Goal: Task Accomplishment & Management: Use online tool/utility

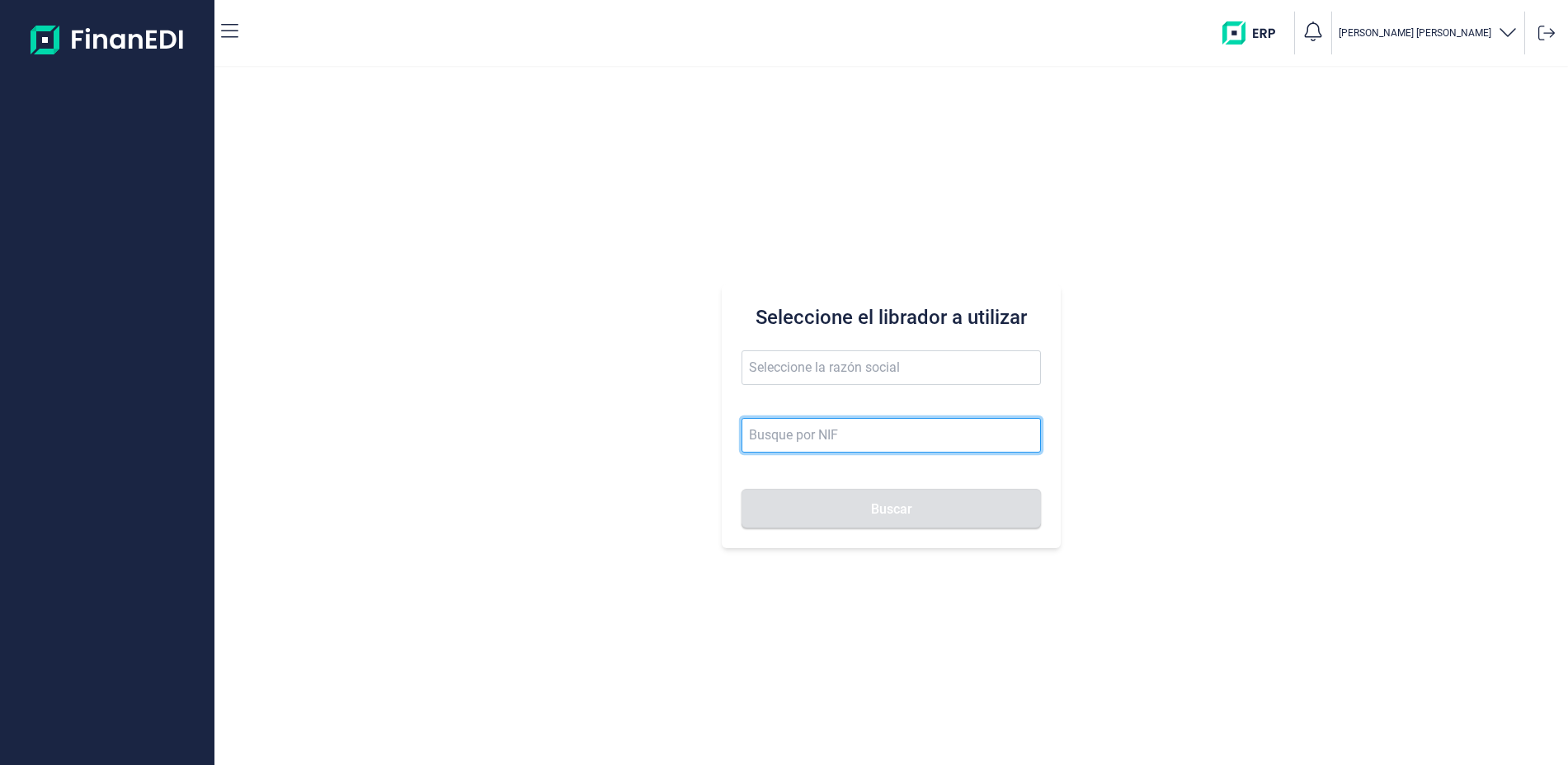
click at [835, 432] on input at bounding box center [891, 435] width 298 height 35
type input "b86990645"
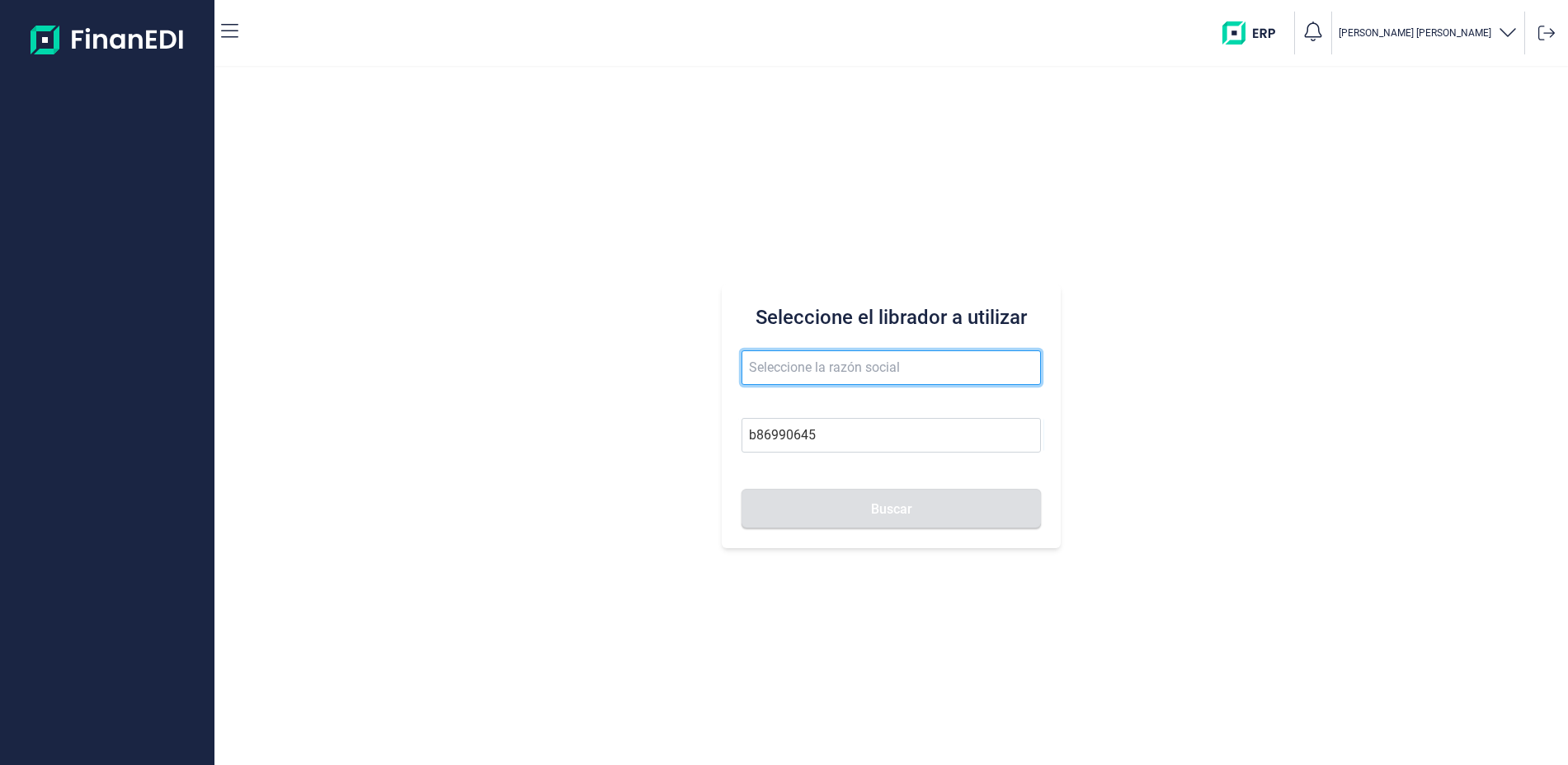
click at [838, 359] on input "text" at bounding box center [891, 368] width 298 height 35
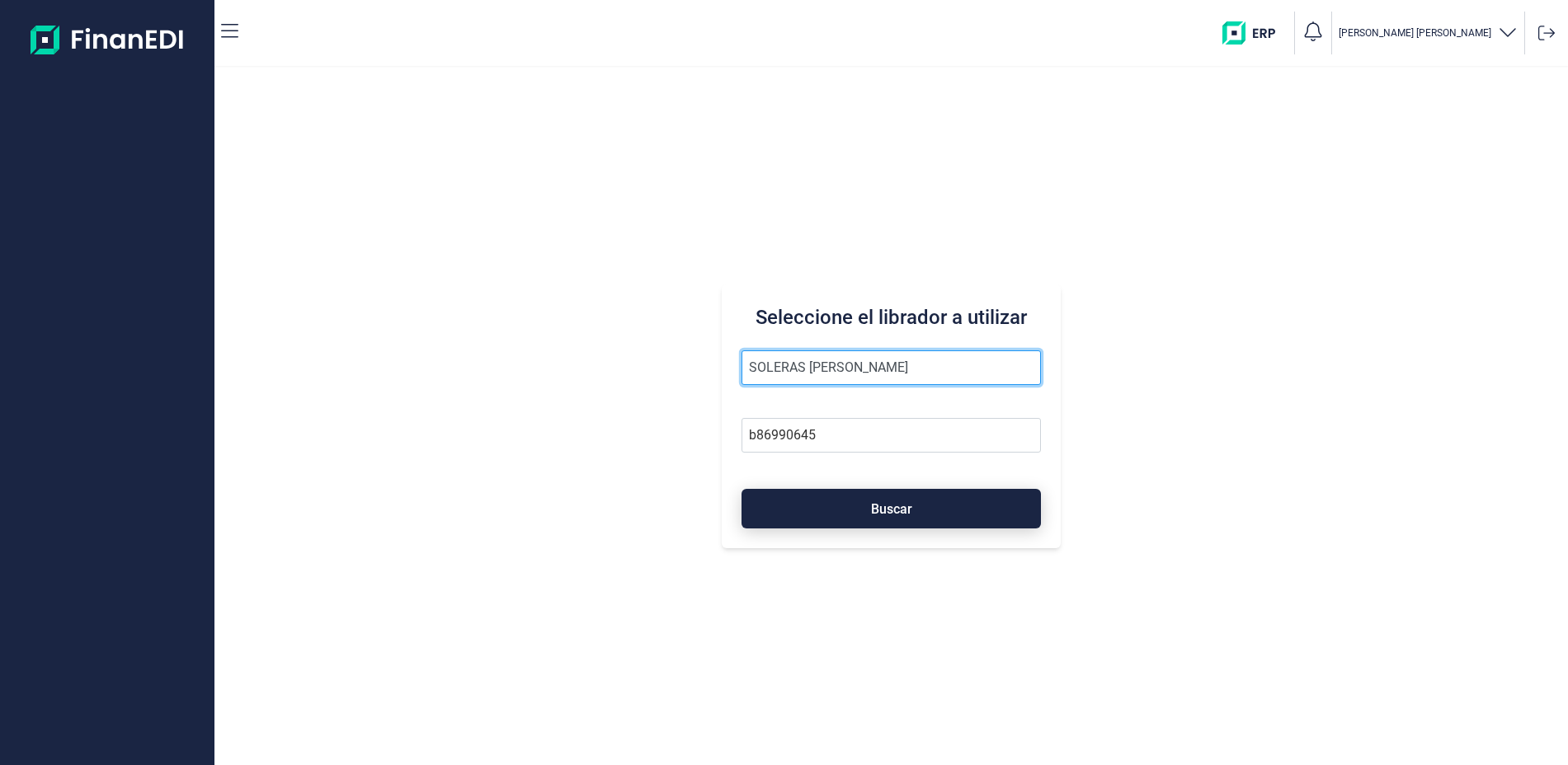
type input "SOLERAS [PERSON_NAME]"
click at [889, 498] on button "Buscar" at bounding box center [891, 509] width 298 height 39
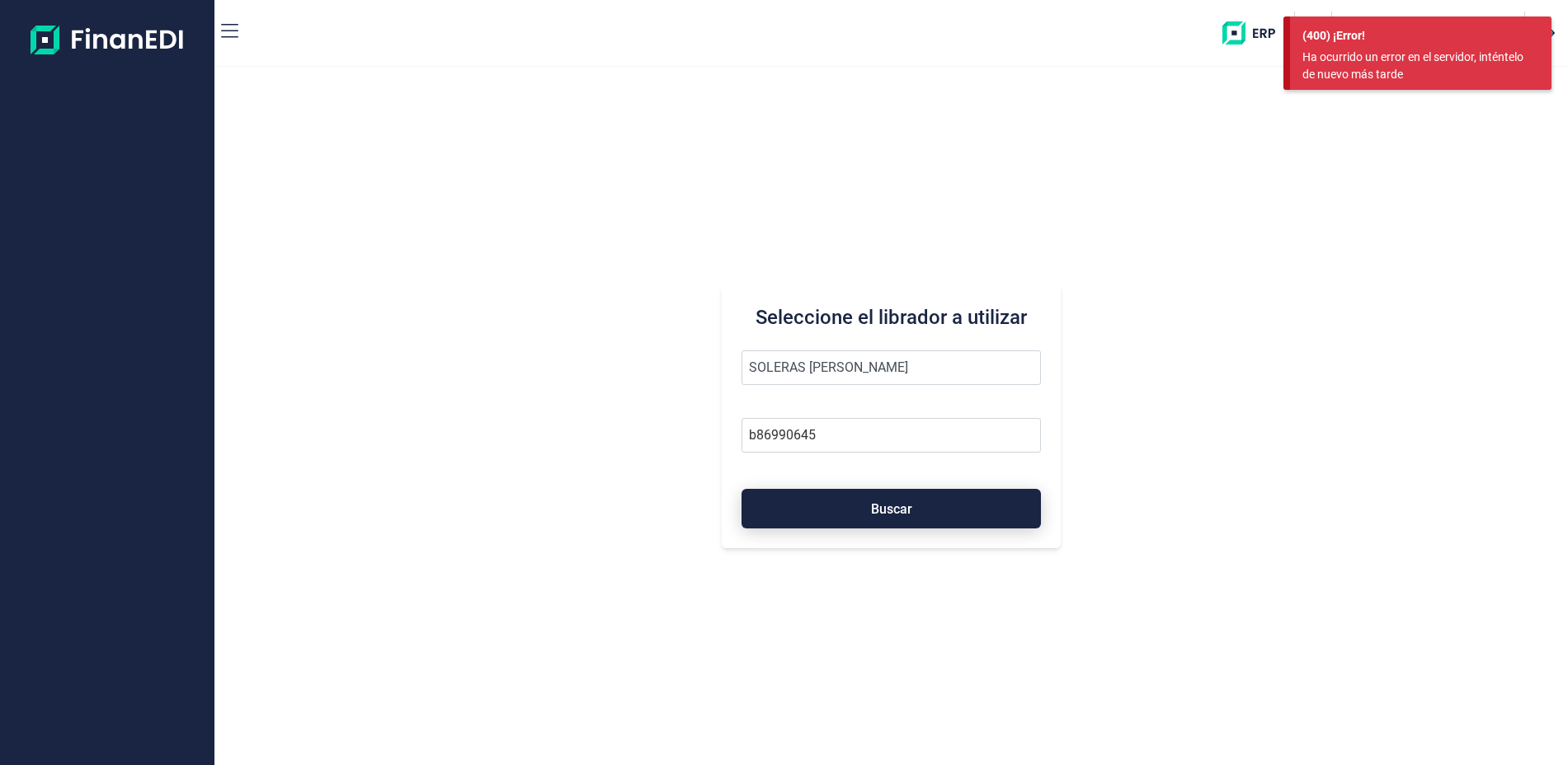
click at [889, 498] on button "Buscar" at bounding box center [891, 509] width 298 height 39
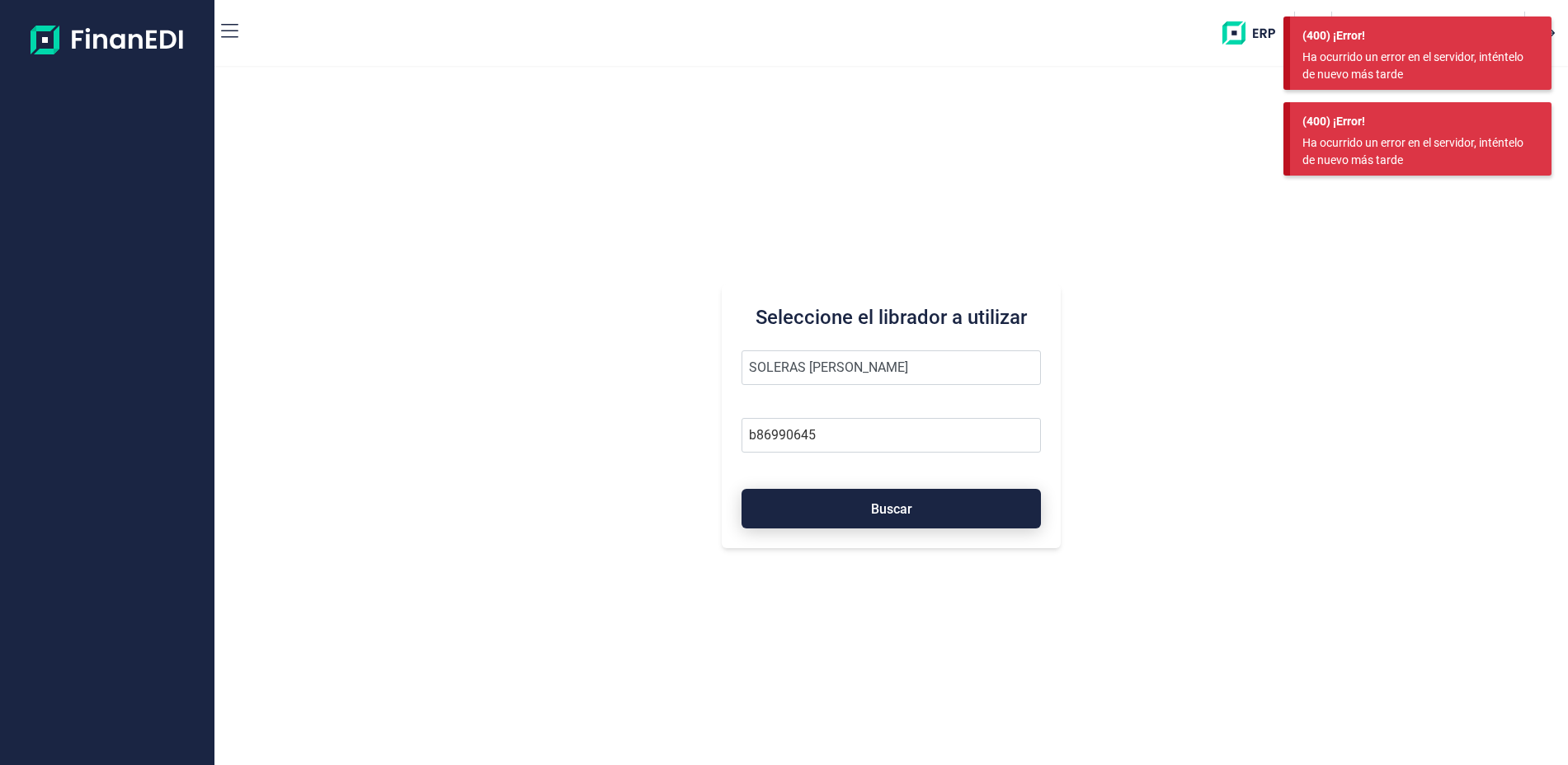
click at [889, 498] on button "Buscar" at bounding box center [891, 509] width 298 height 39
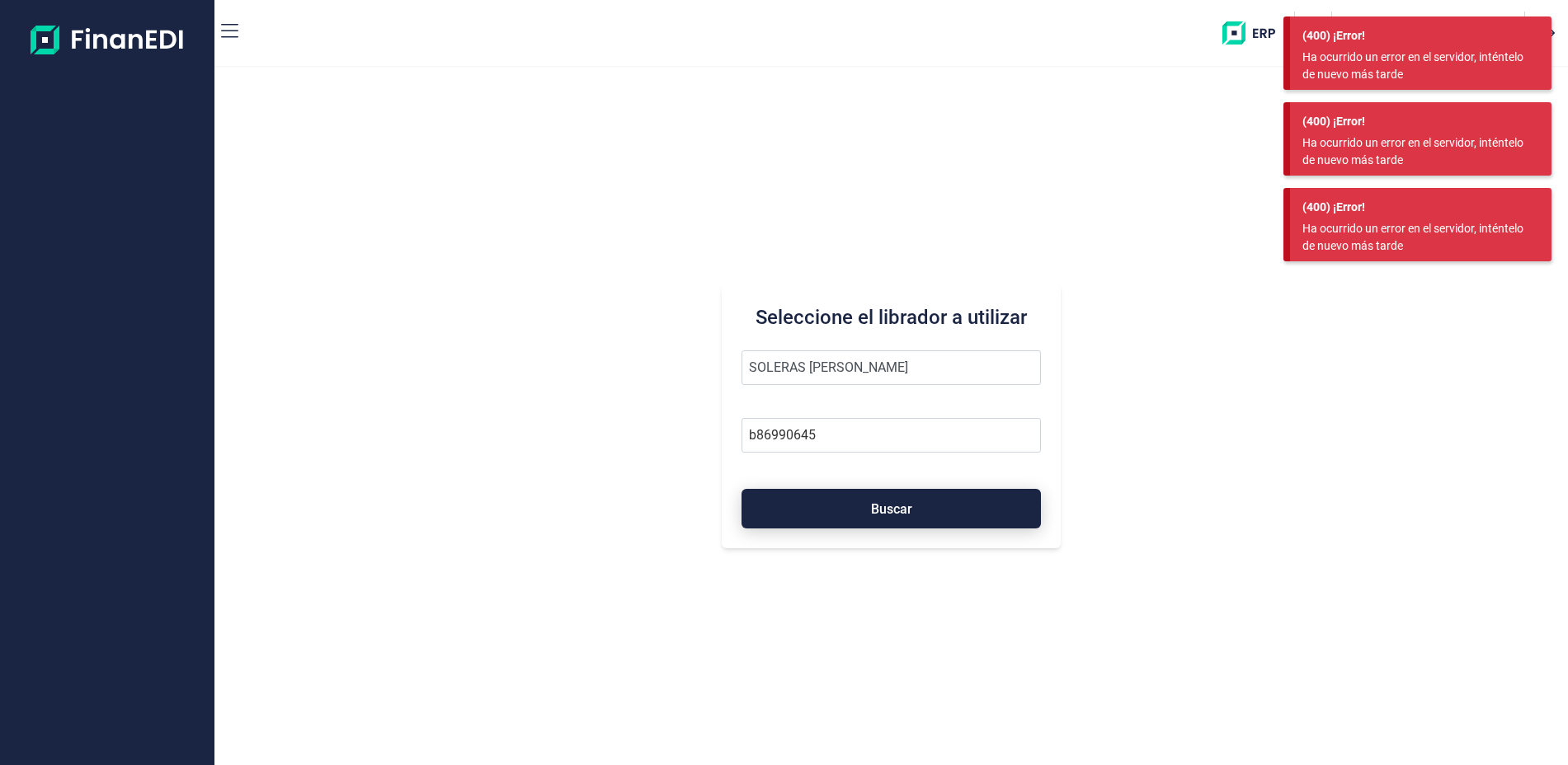
click at [889, 498] on button "Buscar" at bounding box center [891, 509] width 298 height 39
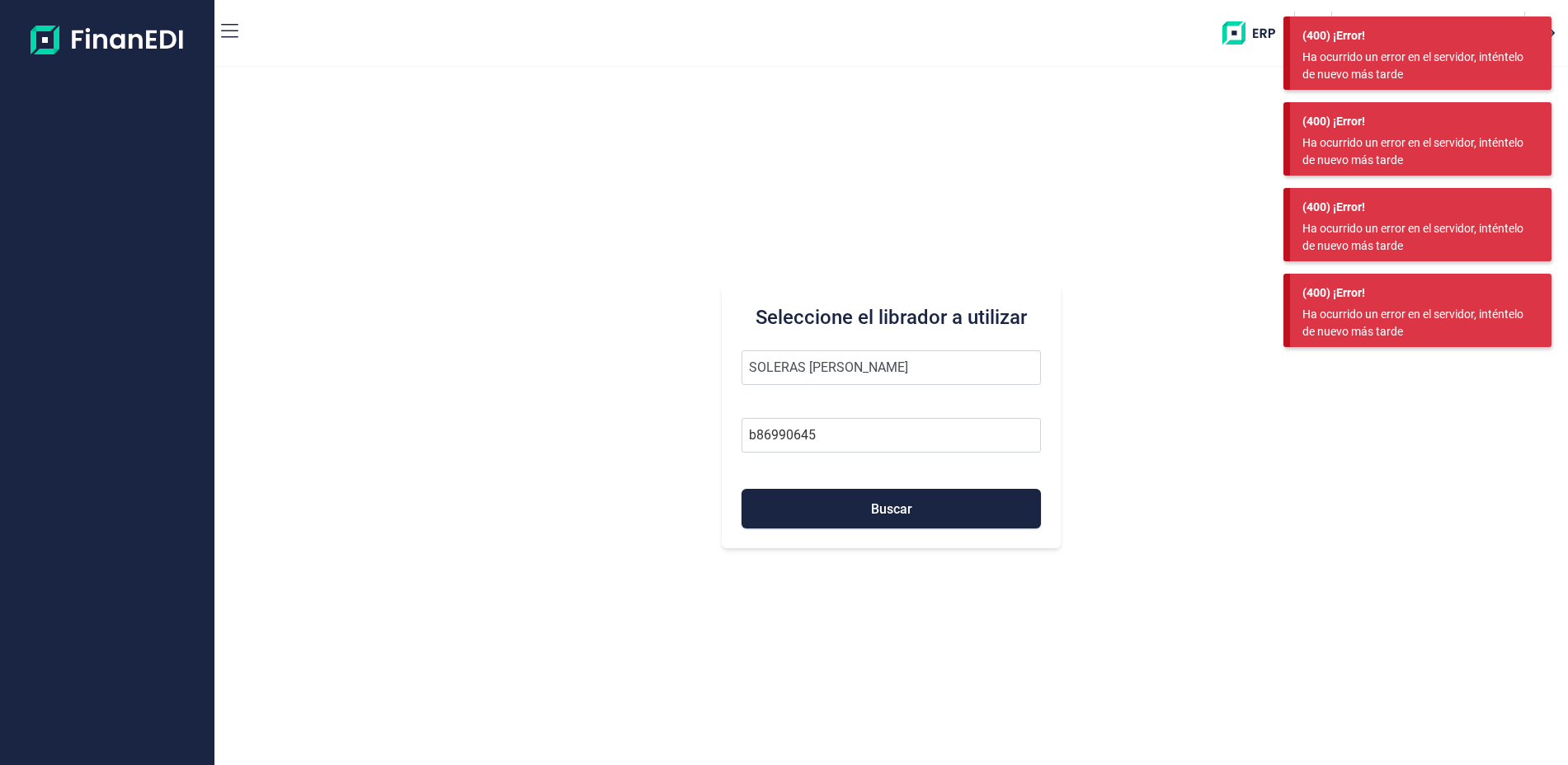
click at [1128, 219] on div "Seleccione el librador a utilizar SOLERAS [PERSON_NAME] b86990645 Buscar" at bounding box center [891, 416] width 1354 height 698
click at [1196, 97] on div "Seleccione el librador a utilizar SOLERAS [PERSON_NAME] b86990645 Buscar" at bounding box center [891, 416] width 1354 height 698
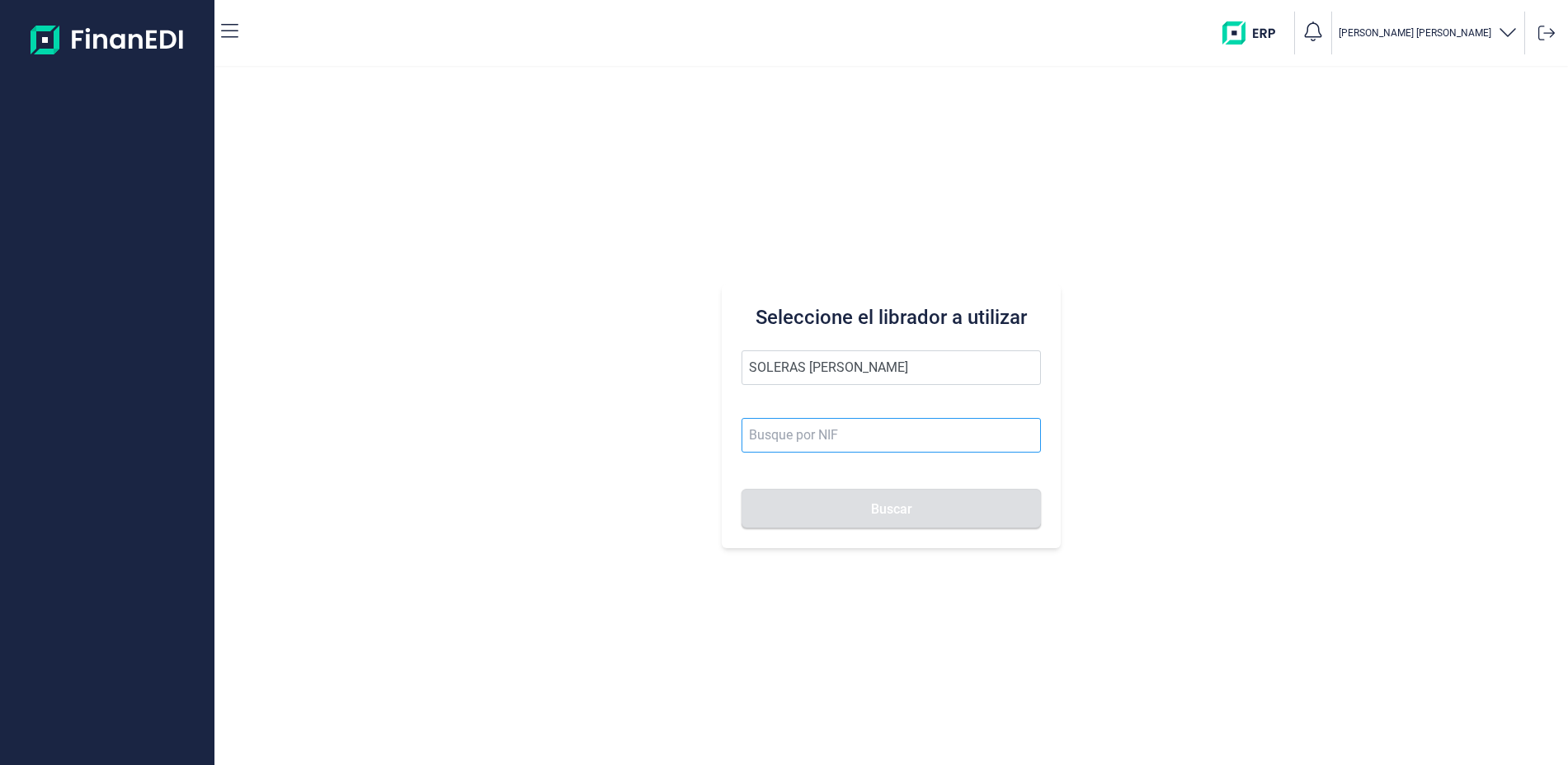
type input "SOLERAS [PERSON_NAME]"
click at [812, 437] on input at bounding box center [891, 435] width 298 height 35
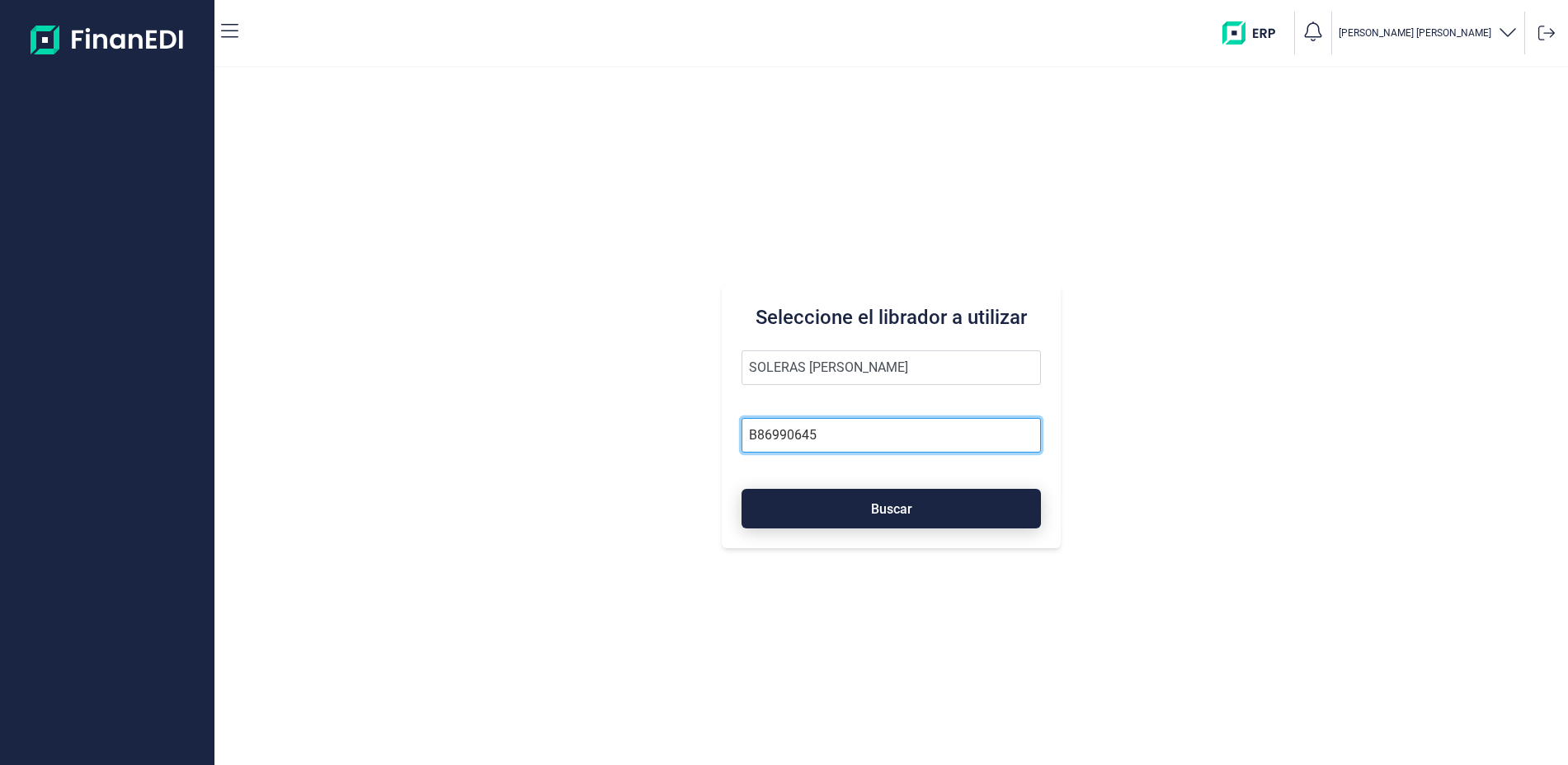
type input "B86990645"
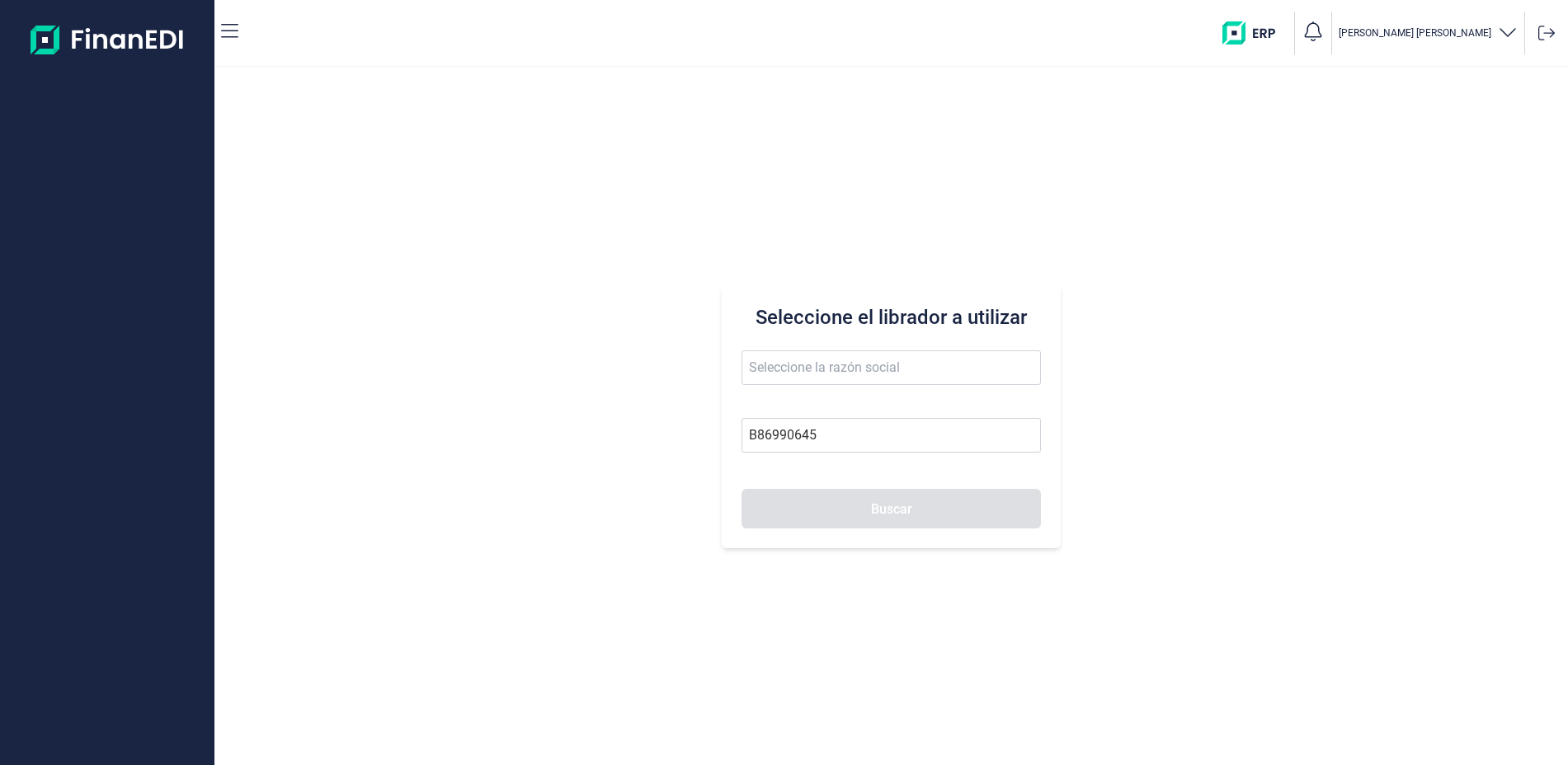
click at [844, 509] on button "Buscar" at bounding box center [891, 509] width 298 height 39
click at [806, 354] on input "text" at bounding box center [891, 368] width 298 height 35
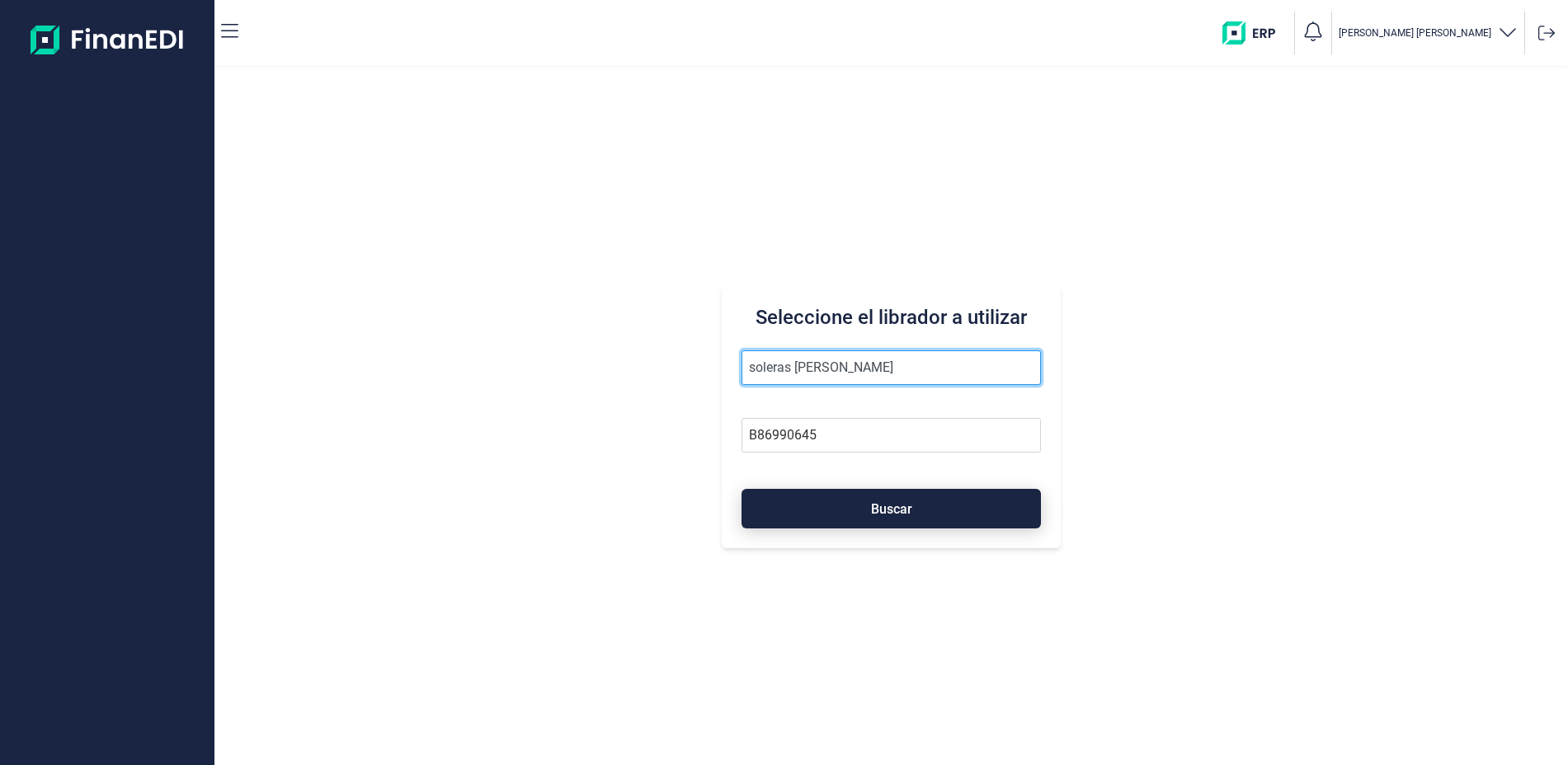
type input "soleras vizcaino"
click at [881, 505] on span "Buscar" at bounding box center [892, 509] width 41 height 12
click at [893, 505] on span "Buscar" at bounding box center [892, 509] width 41 height 12
click at [805, 498] on button "Buscar" at bounding box center [891, 509] width 298 height 39
drag, startPoint x: 854, startPoint y: 368, endPoint x: 573, endPoint y: 364, distance: 281.0
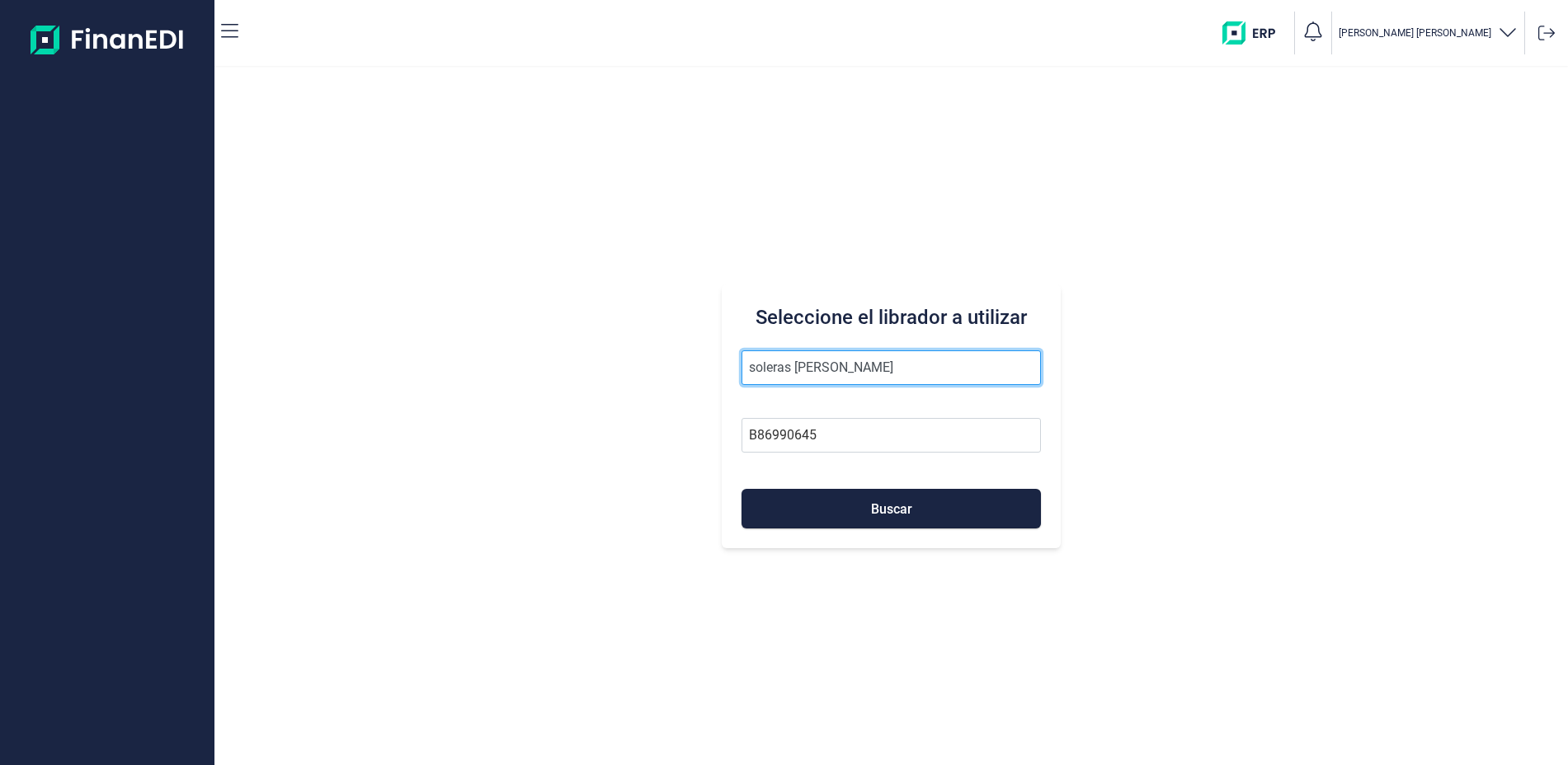
click at [573, 364] on div "Seleccione el librador a utilizar soleras vizcaino B86990645 Buscar" at bounding box center [891, 416] width 1354 height 698
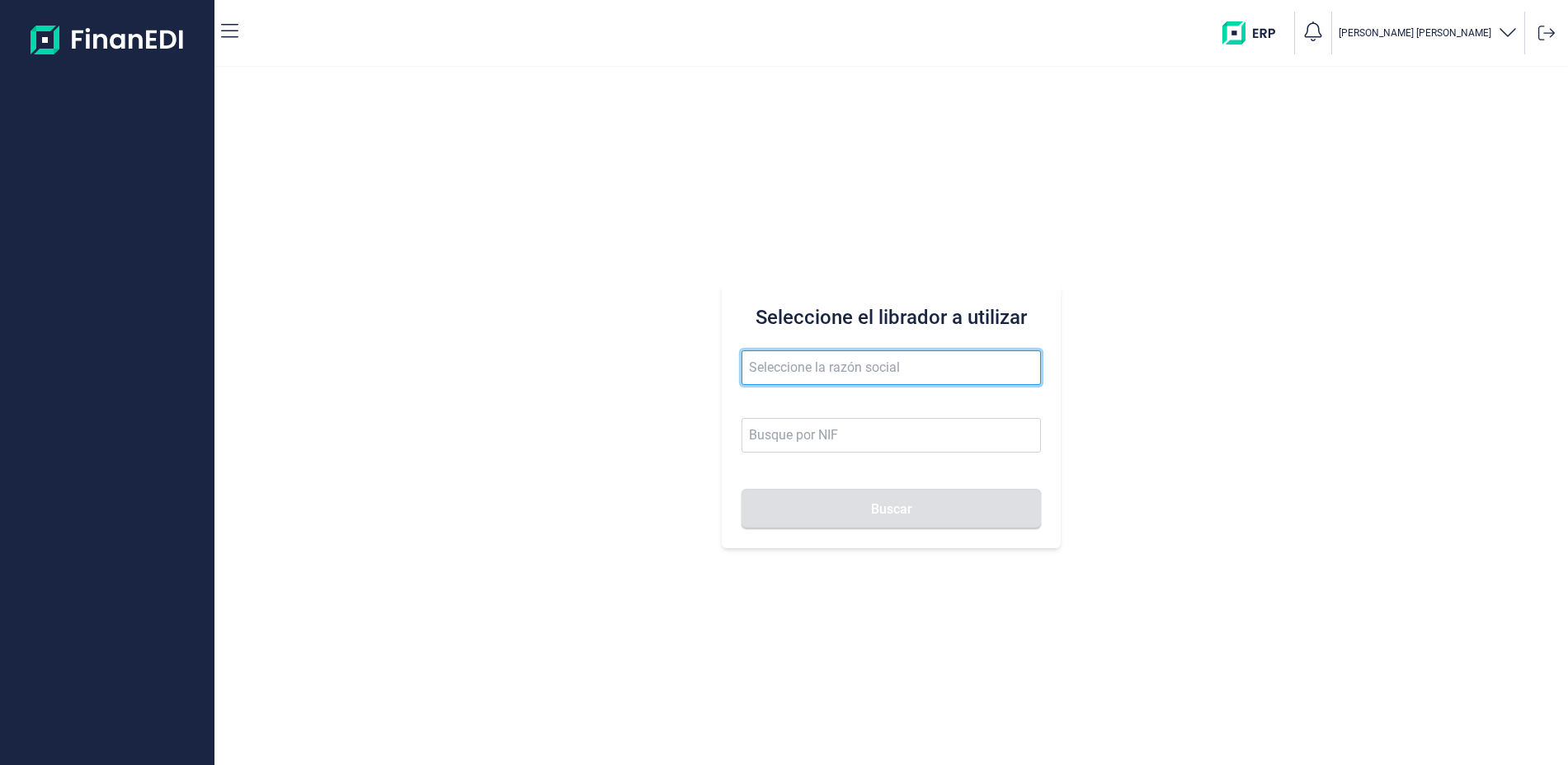
click at [770, 374] on input "text" at bounding box center [891, 368] width 298 height 35
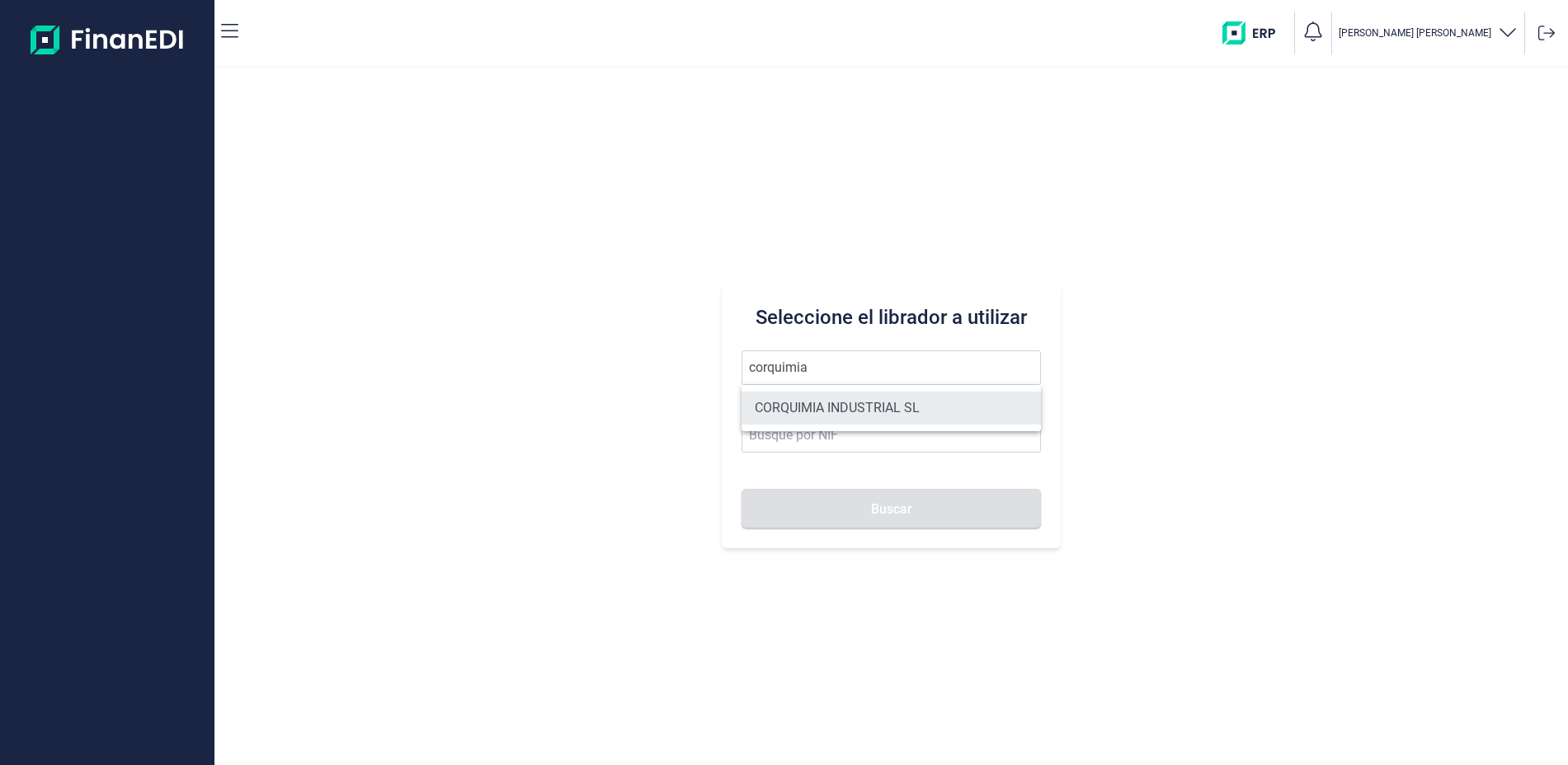
click at [854, 408] on li "CORQUIMIA INDUSTRIAL SL" at bounding box center [891, 408] width 298 height 33
type input "CORQUIMIA INDUSTRIAL SL"
type input "B64388721"
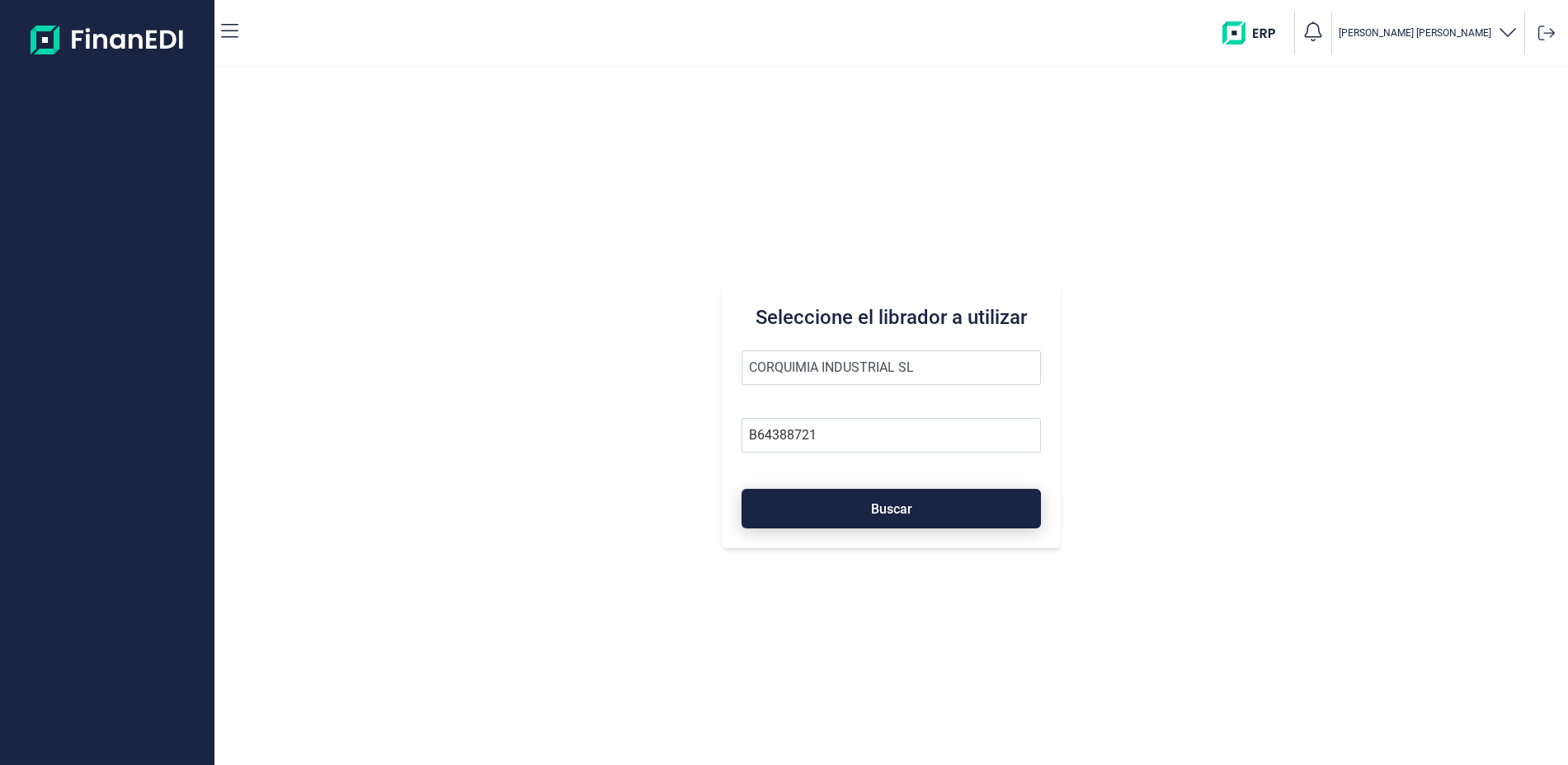
click at [904, 507] on span "Buscar" at bounding box center [892, 509] width 41 height 12
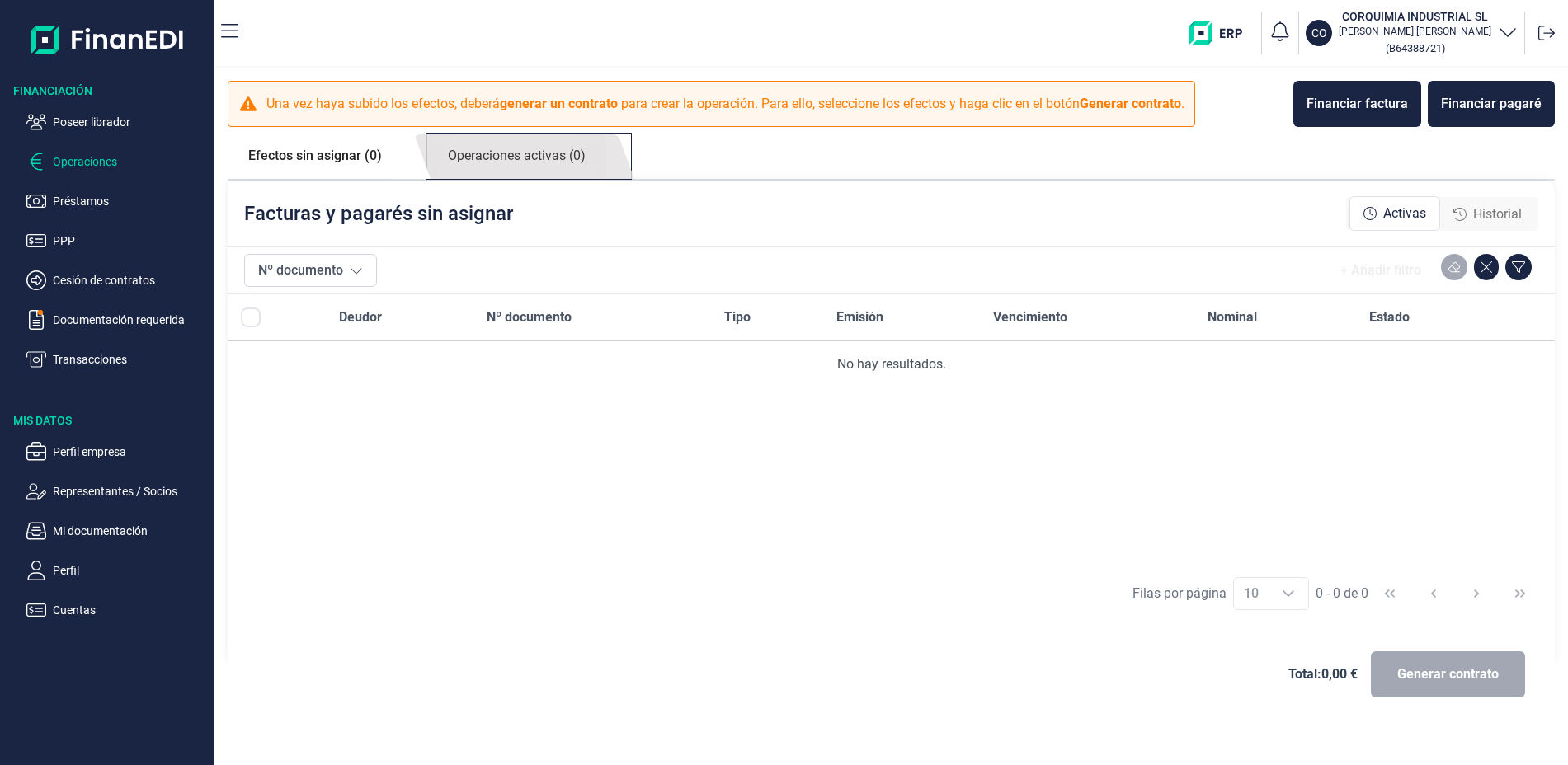
click at [556, 146] on link "Operaciones activas (0)" at bounding box center [516, 156] width 179 height 45
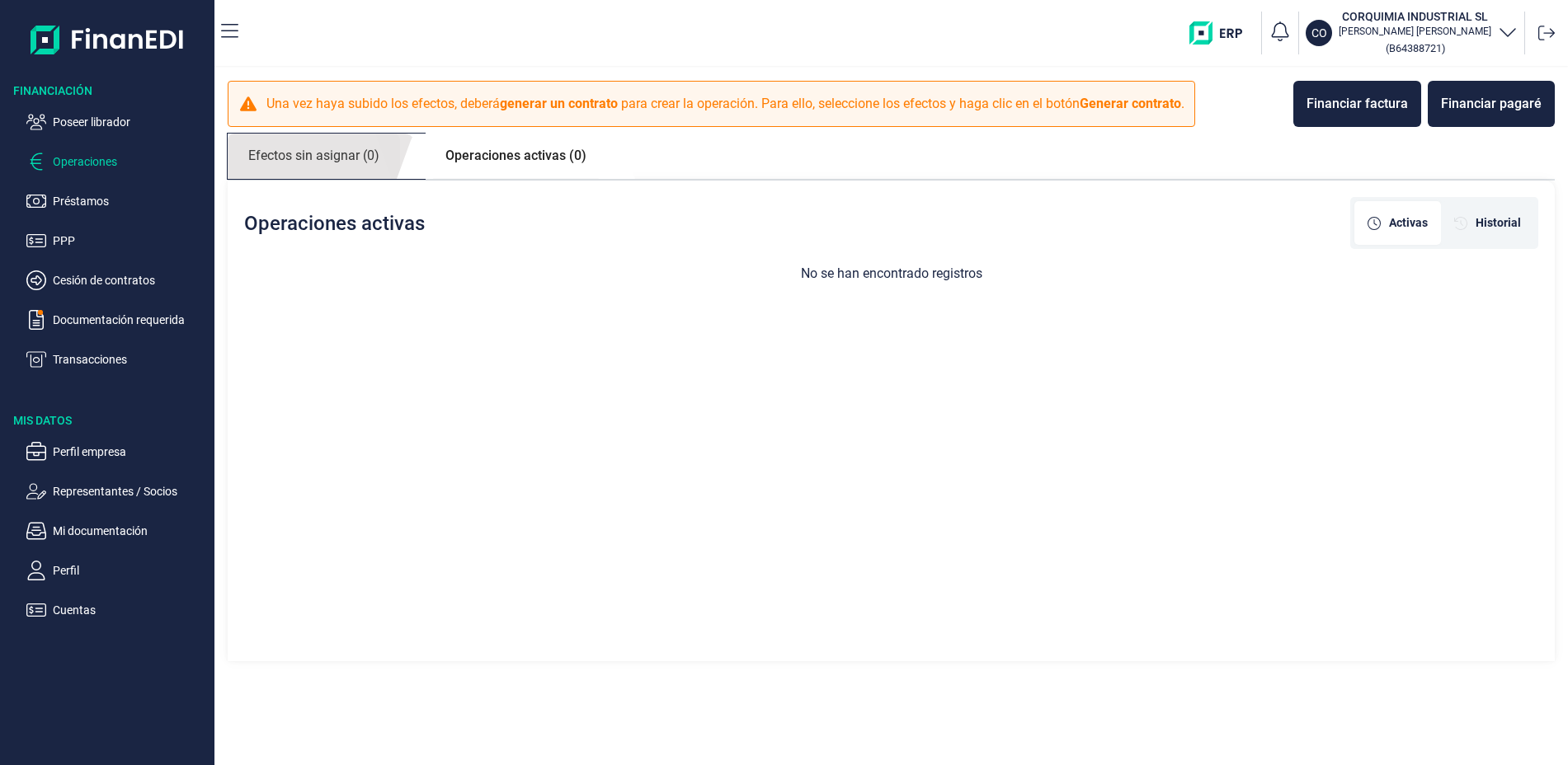
click at [324, 152] on link "Efectos sin asignar (0)" at bounding box center [313, 156] width 172 height 45
